Goal: Consume media (video, audio): Consume media (video, audio)

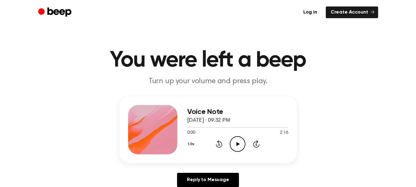
click at [237, 142] on icon at bounding box center [237, 144] width 3 height 4
click at [340, 123] on div "Voice Note [DATE] · 09:32 PM 0:18 2:16 Your browser does not support the [objec…" at bounding box center [207, 143] width 401 height 95
click at [248, 131] on div "0:25 2:16" at bounding box center [237, 133] width 101 height 6
click at [238, 143] on icon at bounding box center [237, 144] width 3 height 4
drag, startPoint x: 206, startPoint y: 126, endPoint x: 173, endPoint y: 135, distance: 34.1
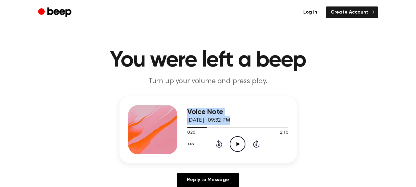
click at [173, 135] on div "Voice Note [DATE] · 09:32 PM 0:26 2:16 Your browser does not support the [objec…" at bounding box center [207, 129] width 177 height 66
click at [191, 144] on button "1.0x" at bounding box center [192, 144] width 10 height 10
click at [300, 108] on div "Voice Note [DATE] · 09:32 PM 0:26 2:16 Your browser does not support the [objec…" at bounding box center [207, 143] width 401 height 95
